Goal: Find specific page/section: Find specific page/section

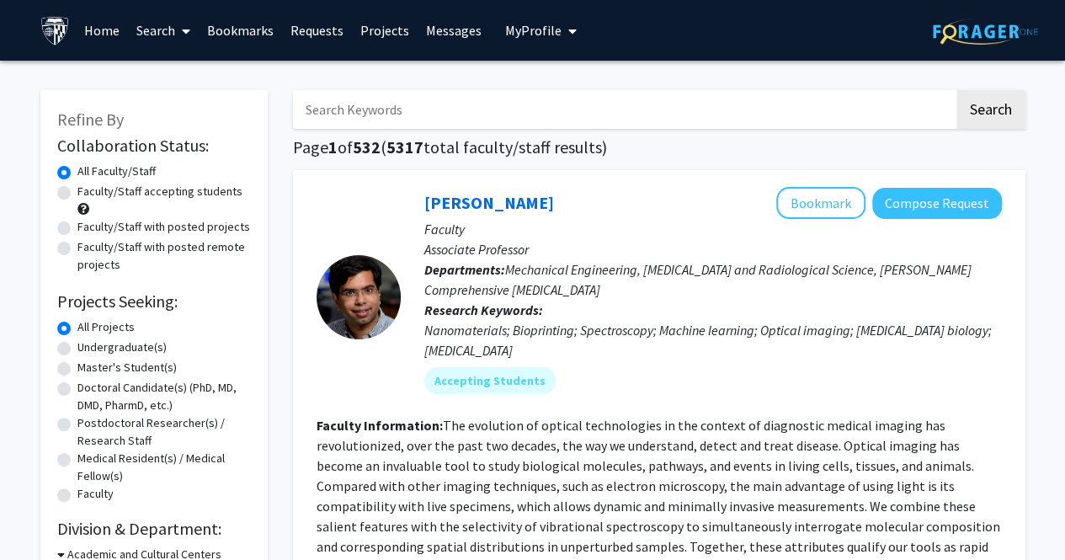
click at [243, 29] on link "Bookmarks" at bounding box center [240, 30] width 83 height 59
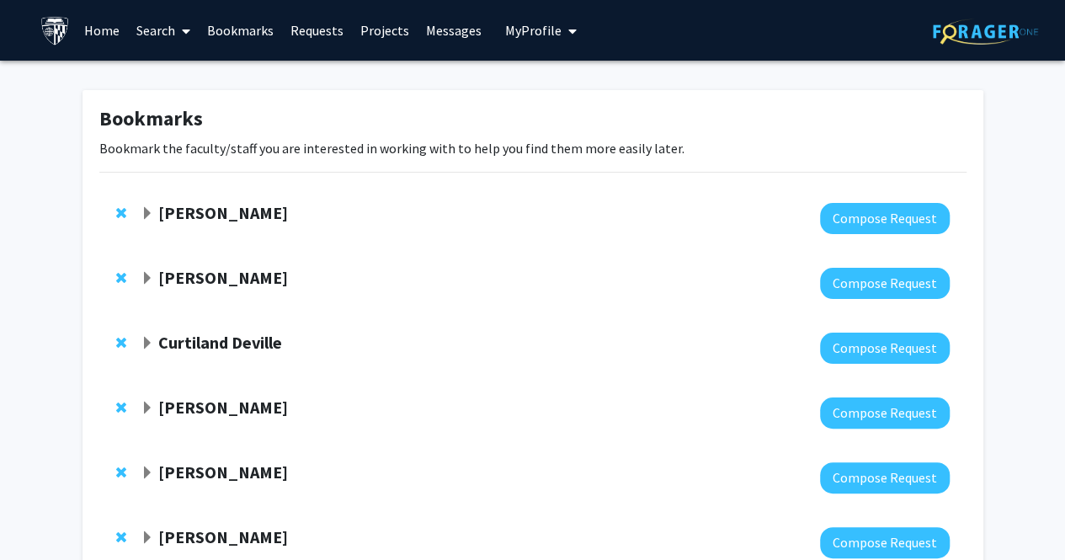
click at [182, 206] on strong "[PERSON_NAME]" at bounding box center [223, 212] width 130 height 21
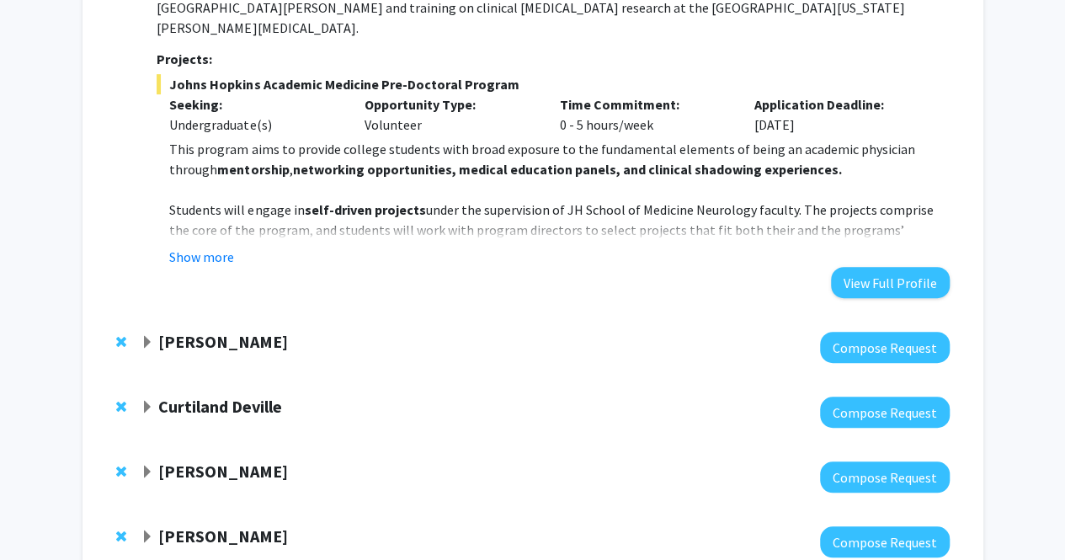
scroll to position [302, 0]
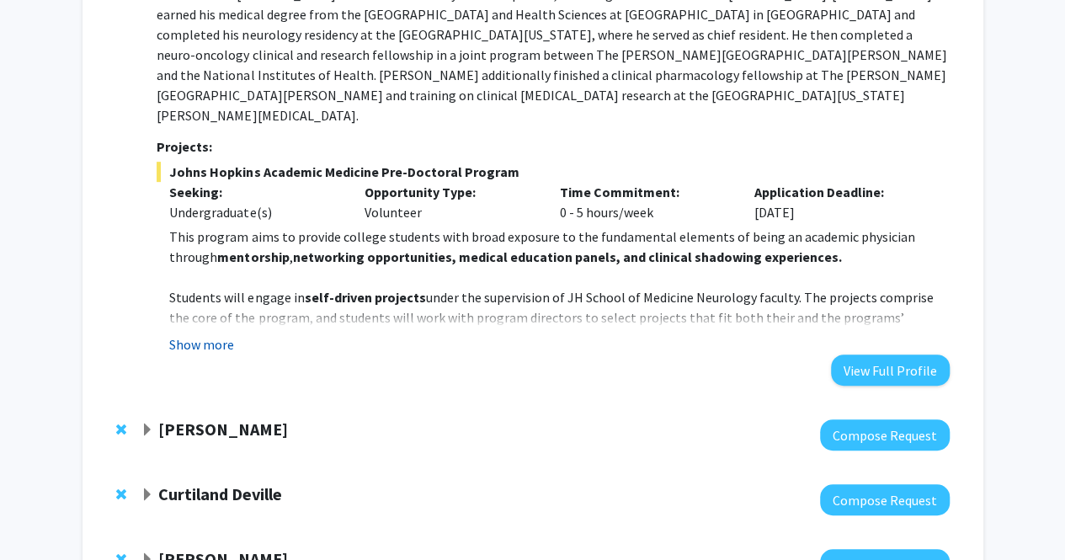
click at [215, 334] on button "Show more" at bounding box center [201, 344] width 65 height 20
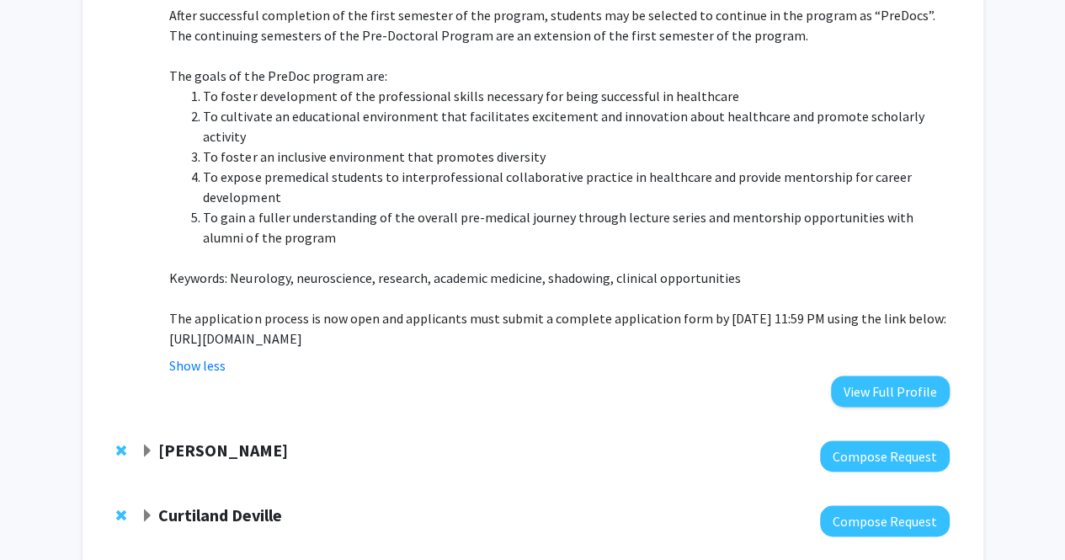
scroll to position [933, 0]
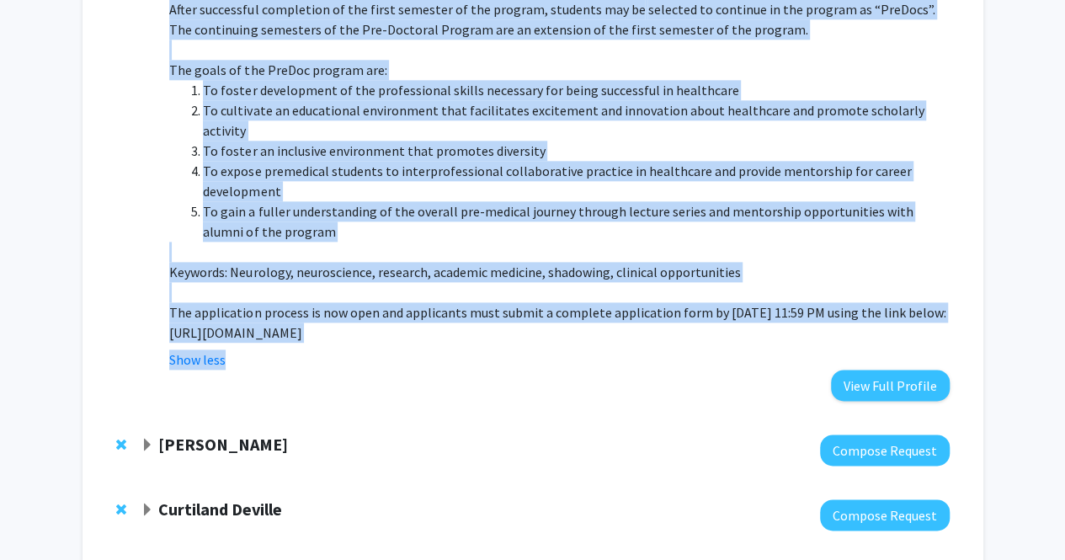
drag, startPoint x: 155, startPoint y: 284, endPoint x: 288, endPoint y: 307, distance: 135.1
click at [896, 323] on p "[URL][DOMAIN_NAME]" at bounding box center [559, 333] width 780 height 20
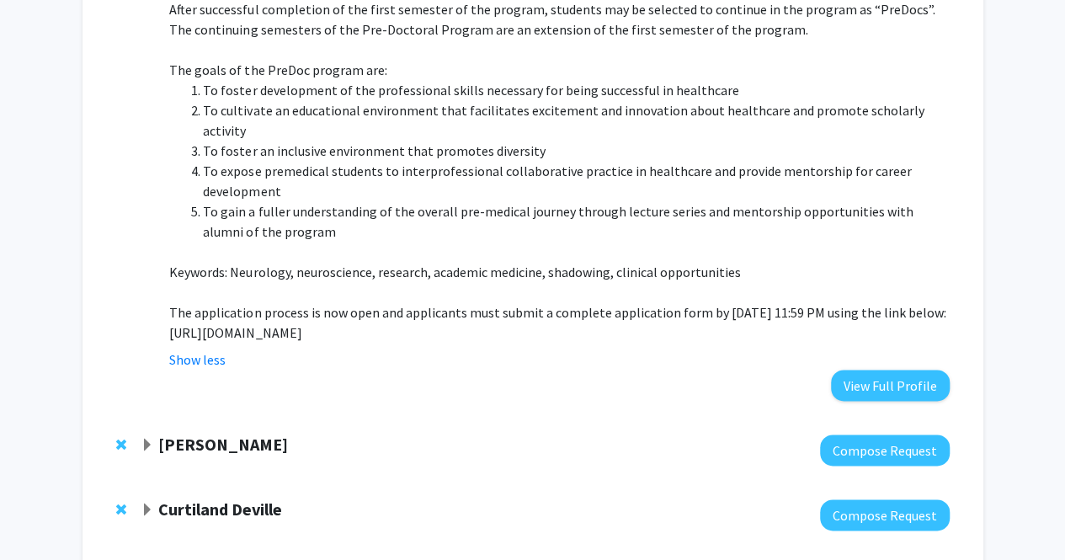
drag, startPoint x: 880, startPoint y: 292, endPoint x: 165, endPoint y: 294, distance: 715.1
copy p "[URL][DOMAIN_NAME]"
